Goal: Navigation & Orientation: Find specific page/section

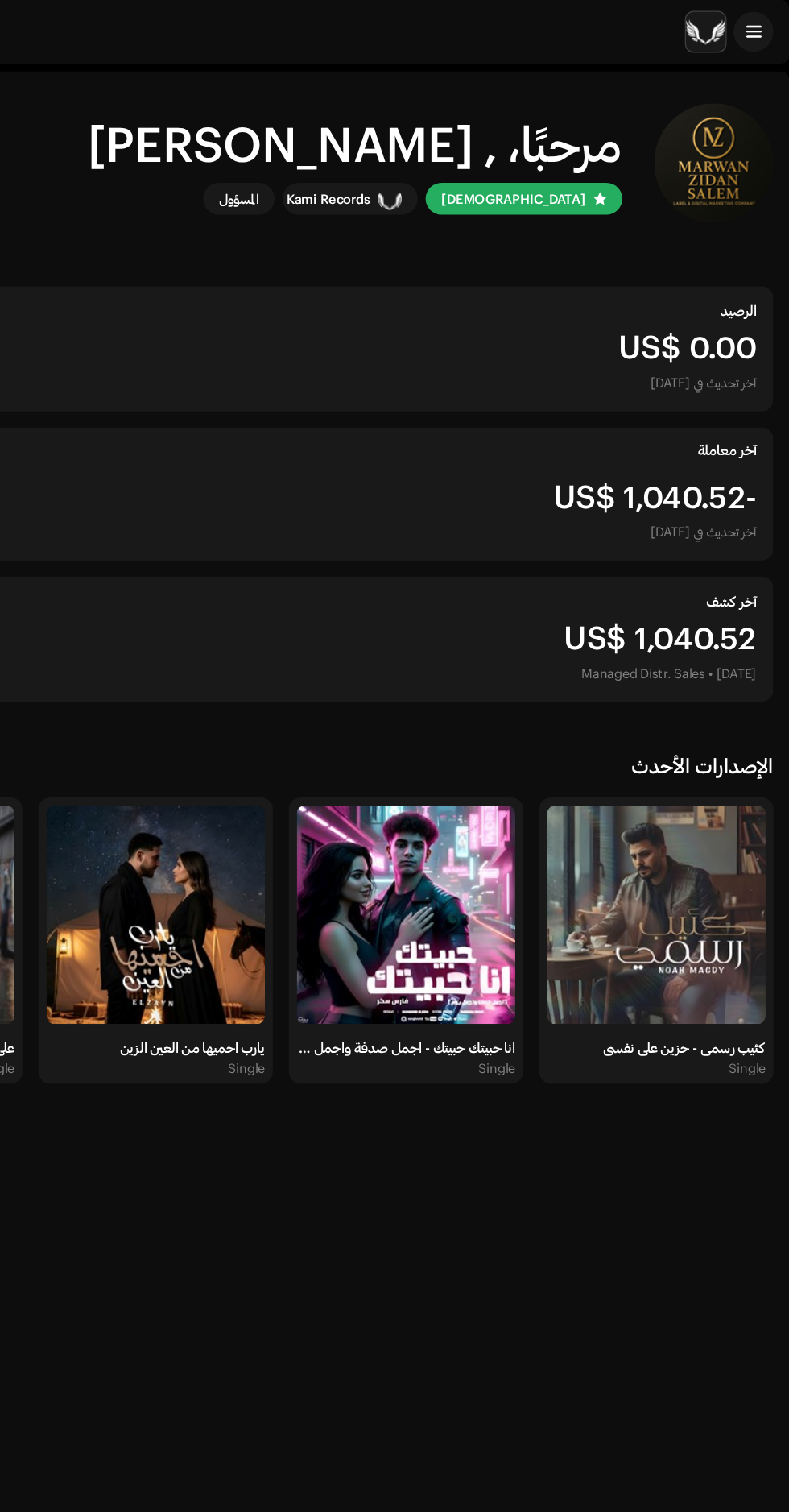
click at [759, 66] on div "مرحبًا، , [PERSON_NAME] Kami Records المسؤول الرصيد US$ 0.00 آخر تحديث في [DATE…" at bounding box center [394, 481] width 763 height 846
click at [761, 27] on span at bounding box center [760, 26] width 12 height 13
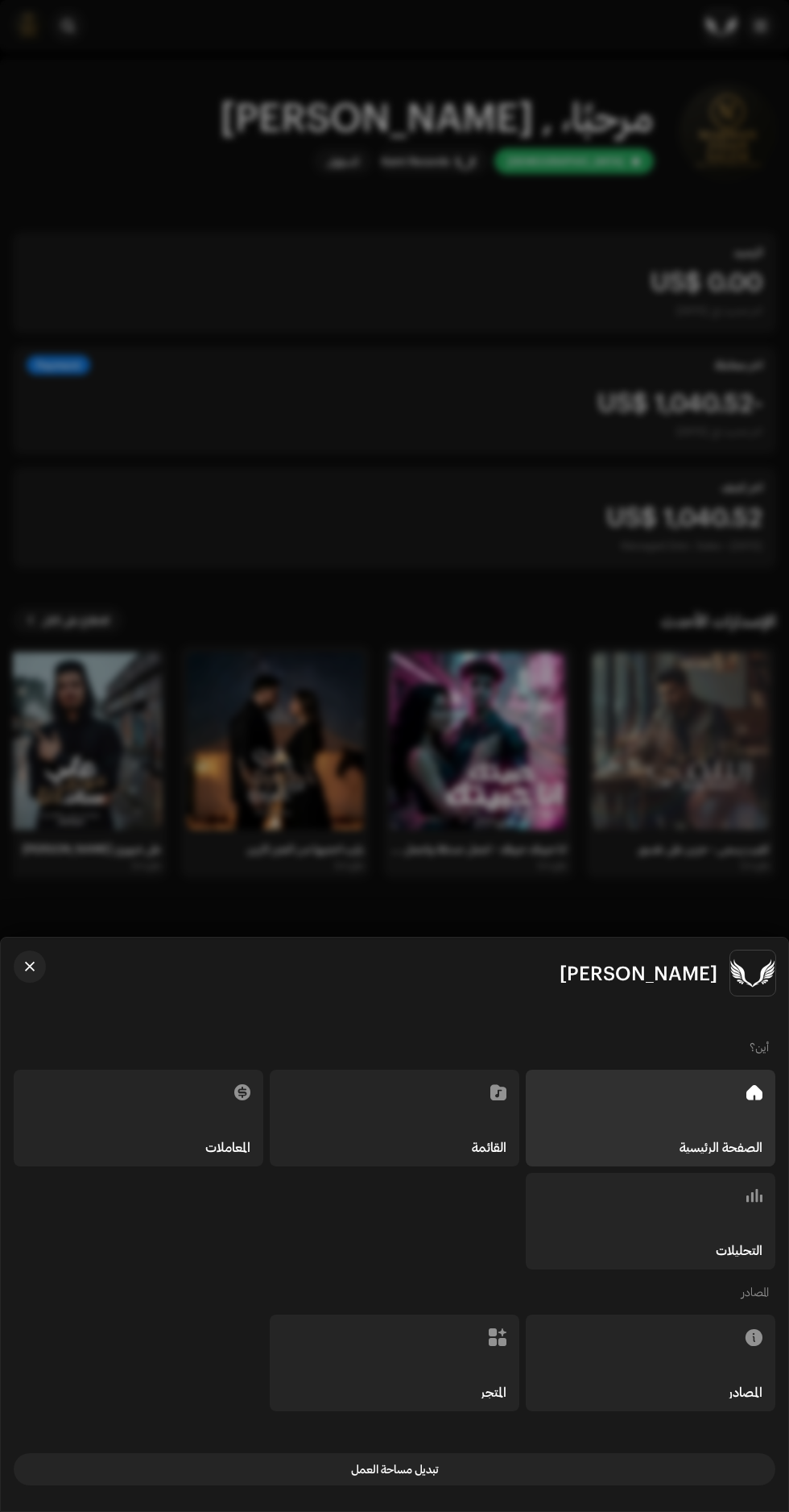
click at [664, 1232] on div "التحليلات" at bounding box center [650, 1221] width 249 height 97
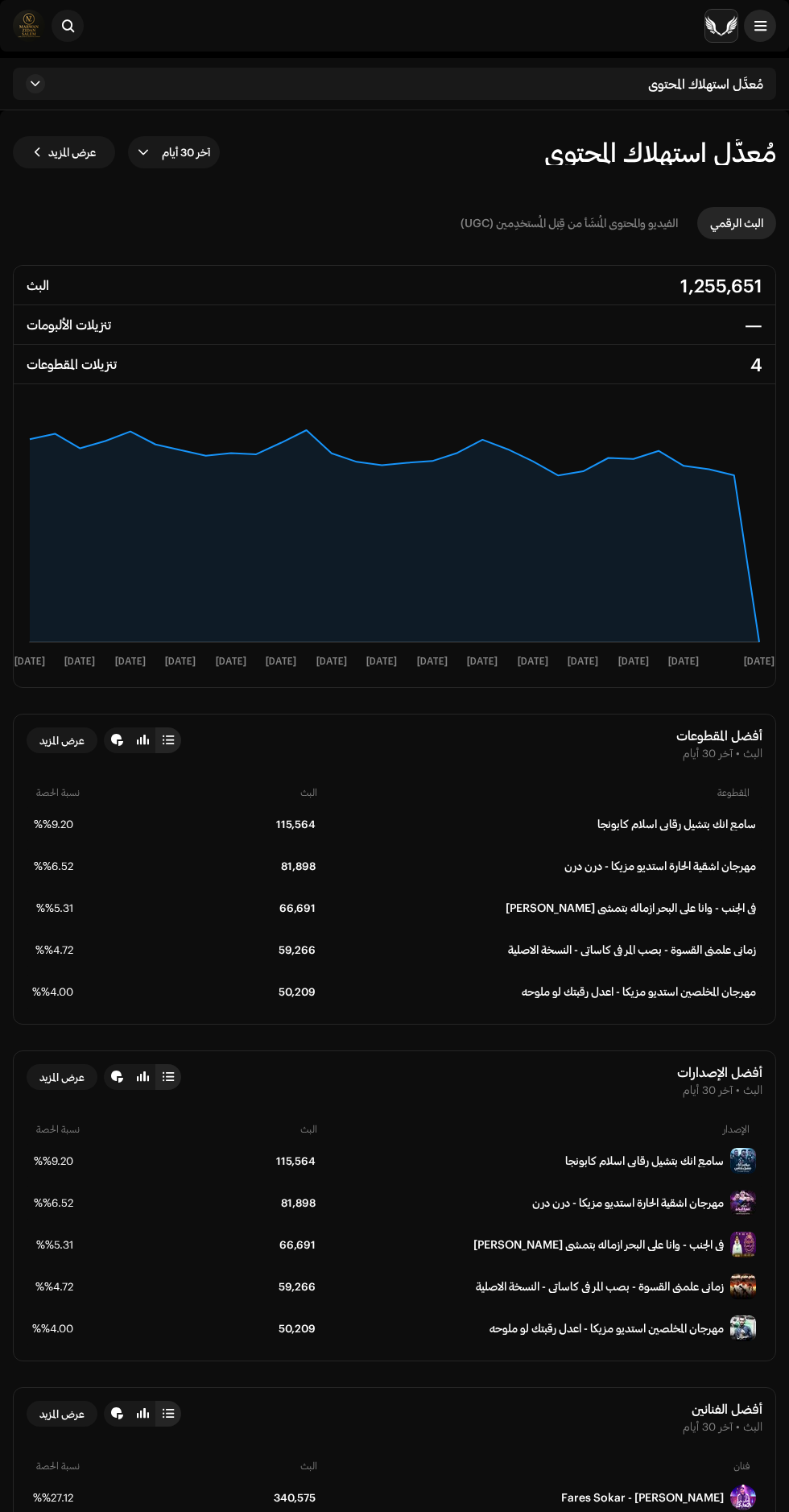
click at [761, 26] on span at bounding box center [760, 26] width 12 height 13
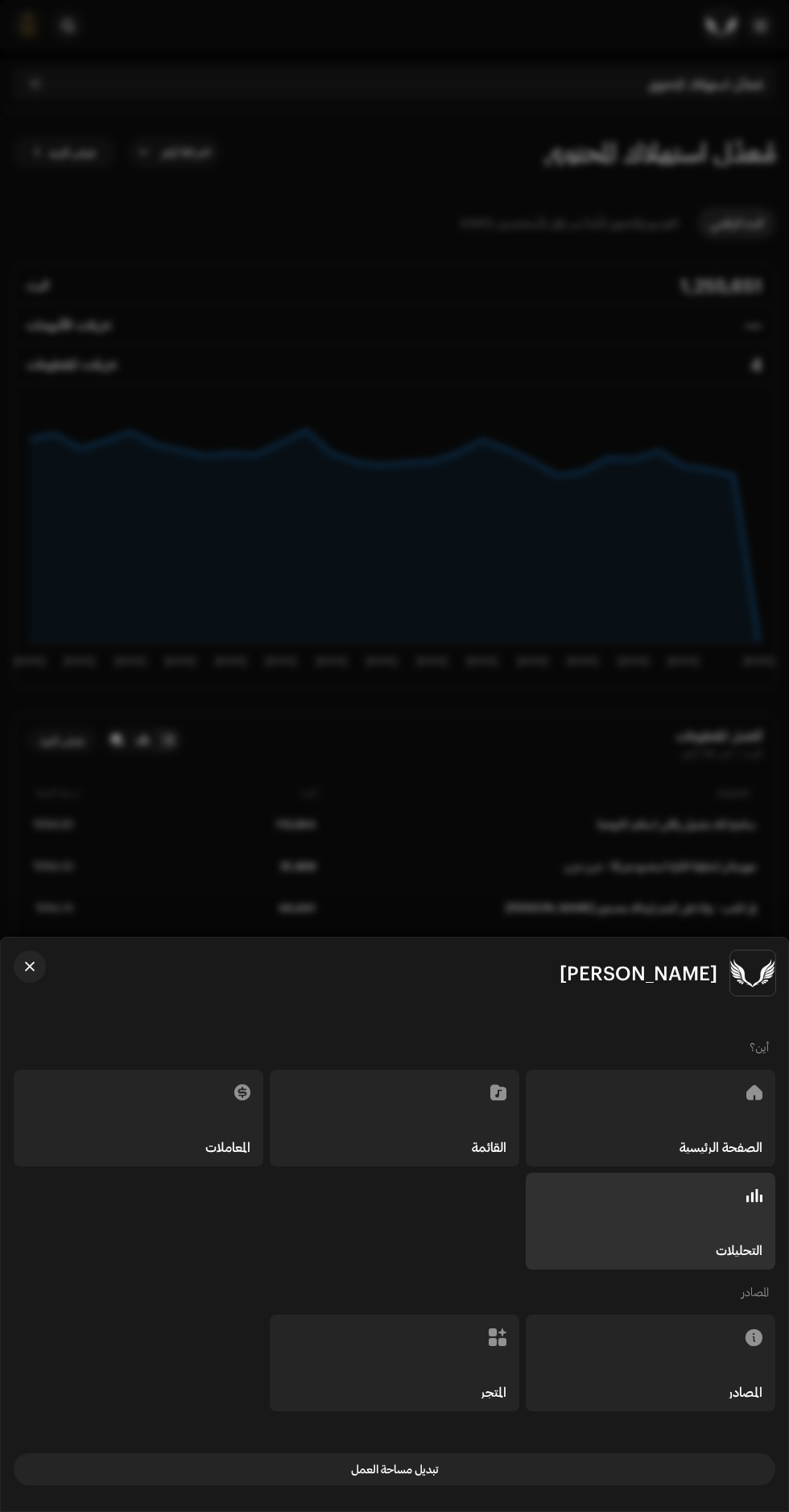
click at [658, 1100] on div "الصفحة الرئيسية" at bounding box center [650, 1118] width 249 height 97
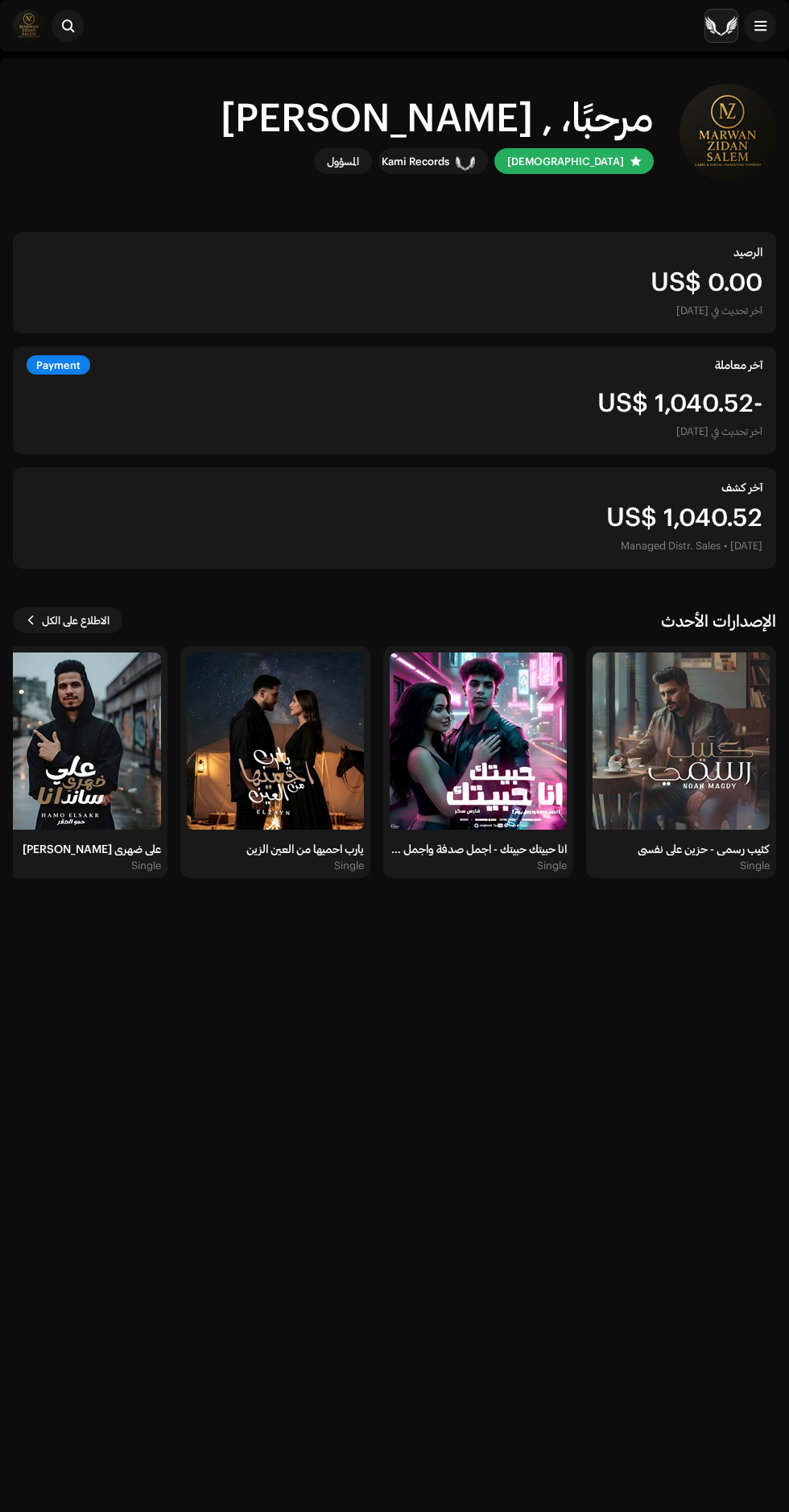
scroll to position [2, 0]
